Goal: Complete application form

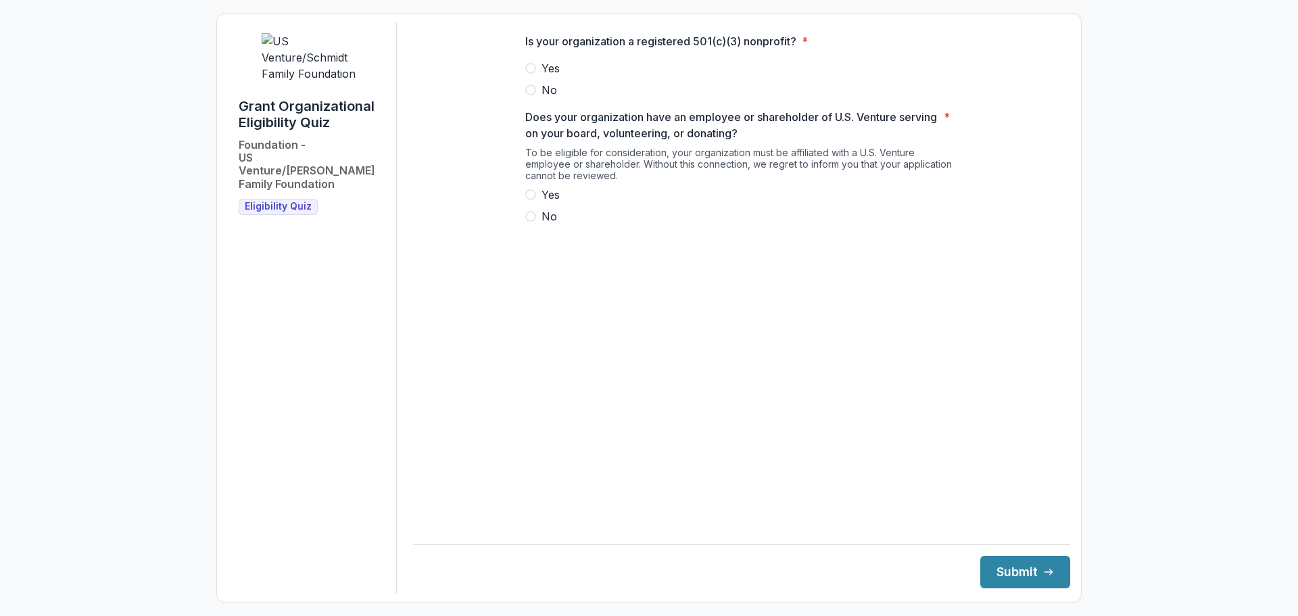
click at [524, 79] on div "Is your organization a registered 501(c)(3) nonprofit? * Yes No Does your organ…" at bounding box center [741, 134] width 454 height 224
click at [530, 74] on span at bounding box center [530, 68] width 11 height 11
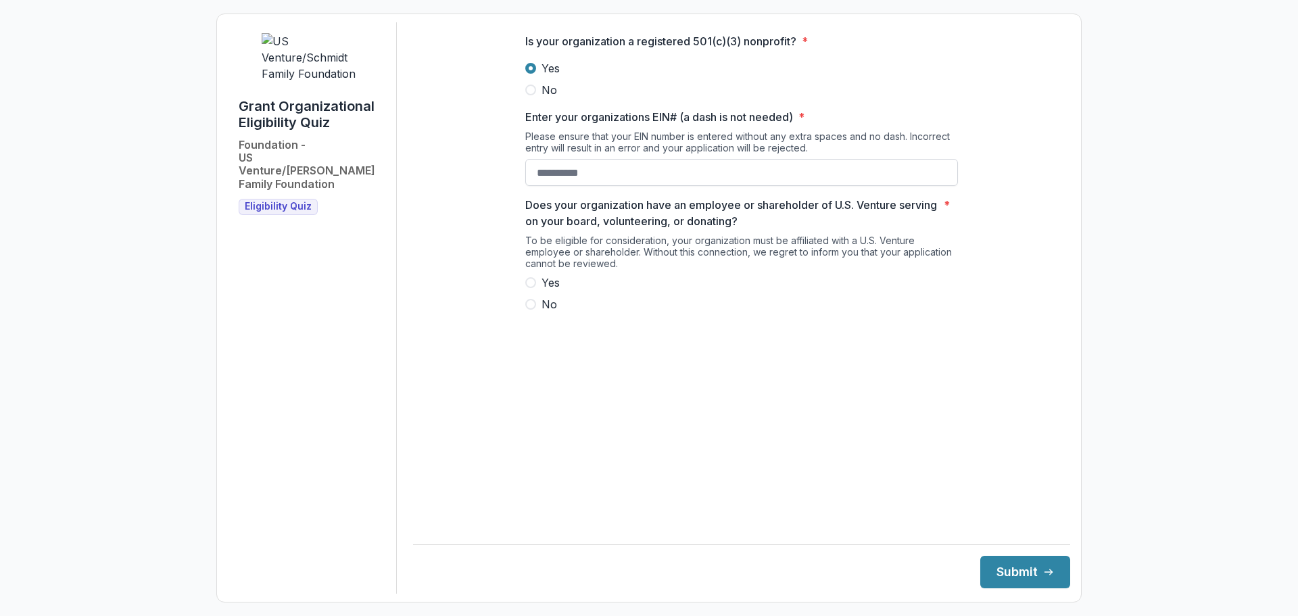
click at [576, 184] on input "Enter your organizations EIN# (a dash is not needed) *" at bounding box center [741, 172] width 433 height 27
type input "**********"
click at [531, 288] on span at bounding box center [530, 282] width 11 height 11
click at [1012, 566] on button "Submit" at bounding box center [1025, 572] width 90 height 32
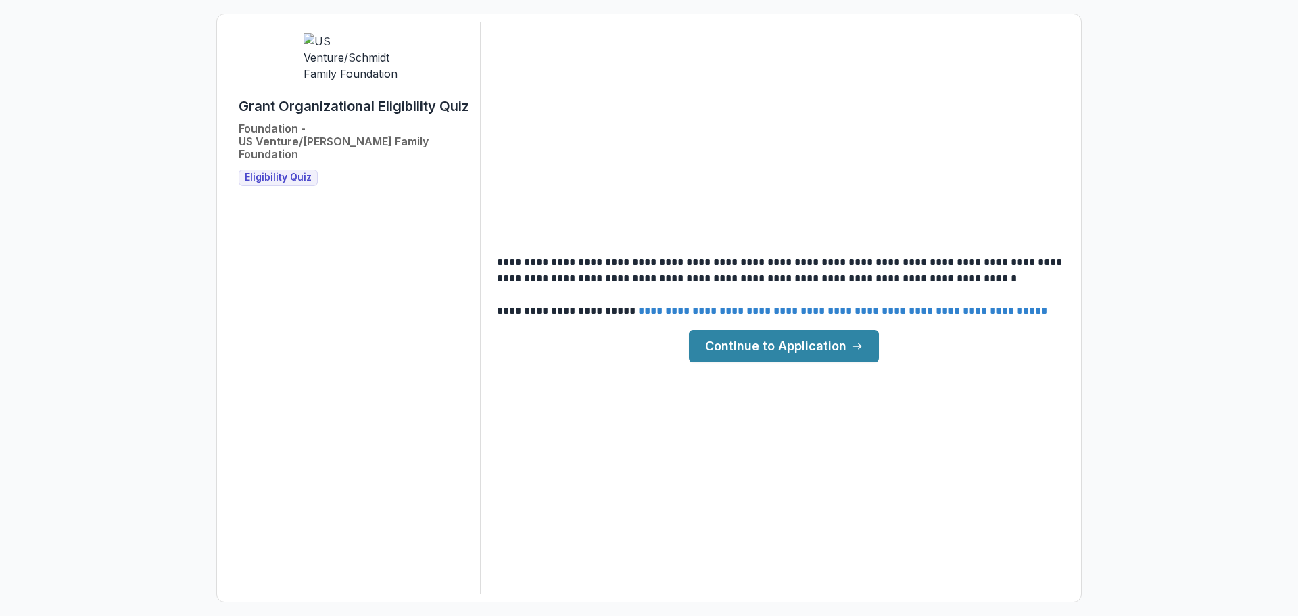
click at [980, 309] on link "**********" at bounding box center [842, 310] width 409 height 10
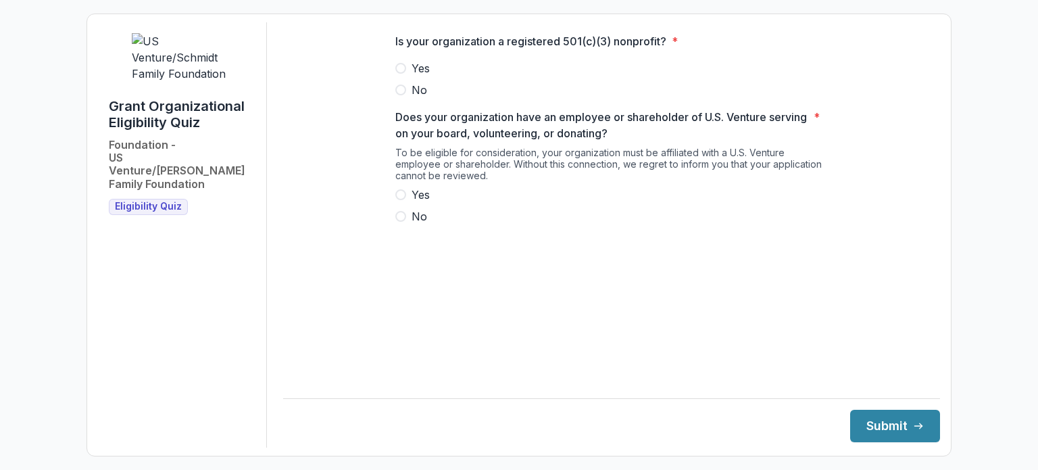
click at [400, 74] on span at bounding box center [400, 68] width 11 height 11
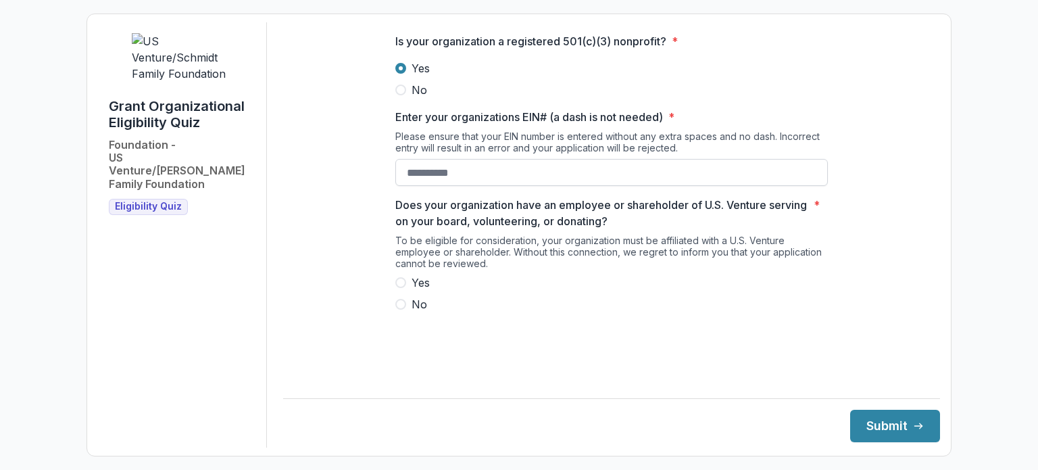
click at [424, 180] on input "Enter your organizations EIN# (a dash is not needed) *" at bounding box center [611, 172] width 433 height 27
type input "**********"
click at [404, 288] on label "Yes" at bounding box center [611, 282] width 433 height 16
click at [867, 426] on button "Submit" at bounding box center [895, 426] width 90 height 32
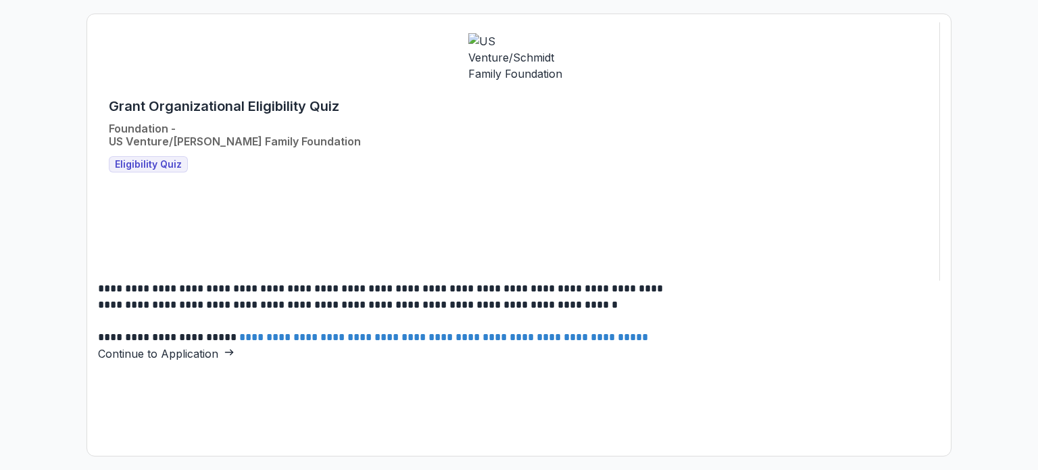
click at [235, 347] on link "Continue to Application" at bounding box center [166, 354] width 137 height 14
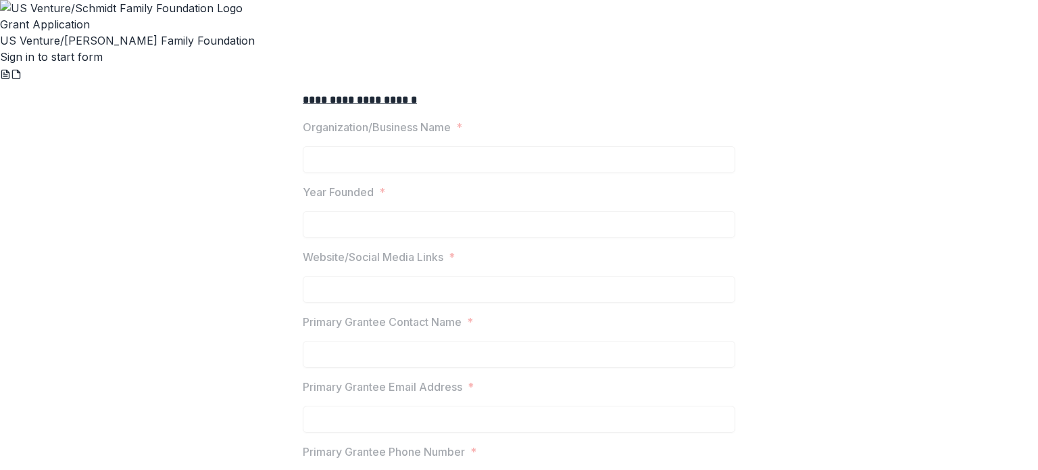
scroll to position [2771, 0]
drag, startPoint x: 302, startPoint y: 272, endPoint x: 478, endPoint y: 327, distance: 184.7
copy div "Key Performance Indicators (KPIs) include measuring mission impact, fundraising…"
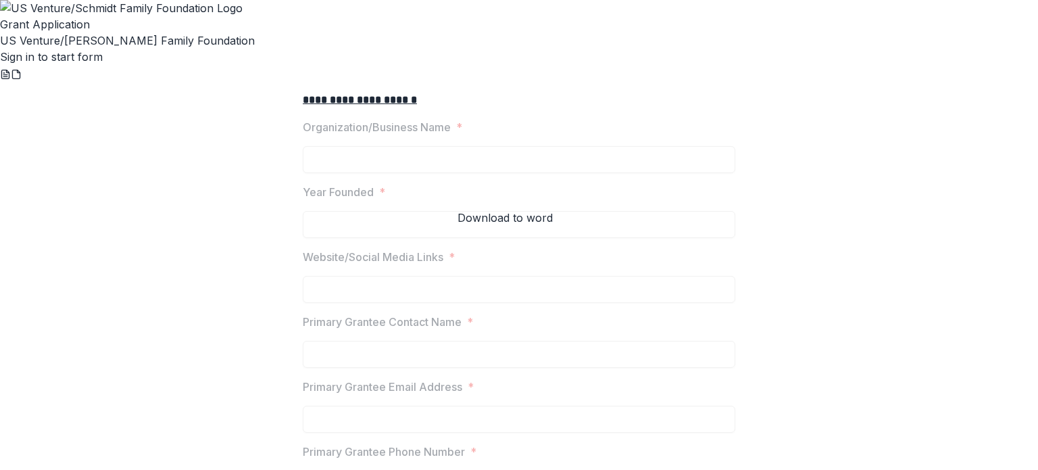
click at [11, 80] on icon "word-download" at bounding box center [5, 74] width 11 height 11
